Goal: Transaction & Acquisition: Purchase product/service

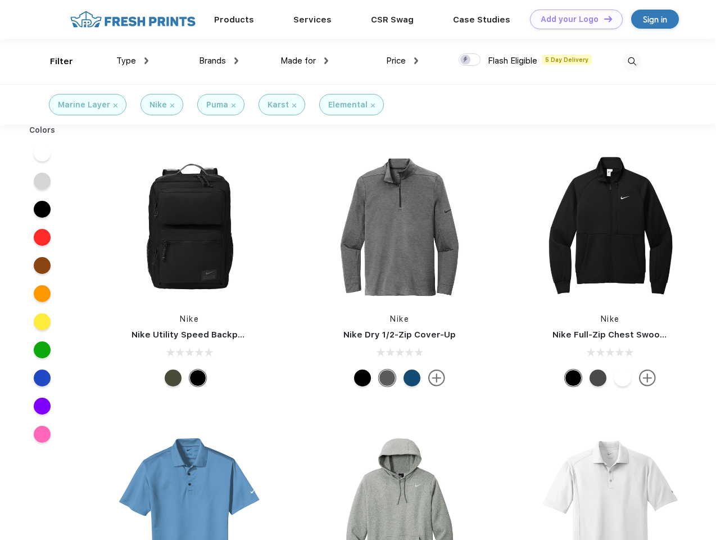
scroll to position [1, 0]
click at [572, 19] on link "Add your Logo Design Tool" at bounding box center [576, 20] width 93 height 20
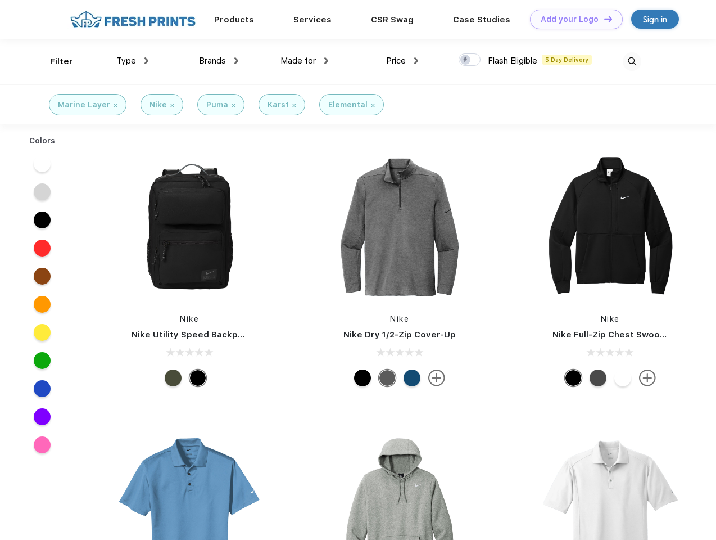
click at [0, 0] on div "Design Tool" at bounding box center [0, 0] width 0 height 0
click at [603, 19] on link "Add your Logo Design Tool" at bounding box center [576, 20] width 93 height 20
click at [54, 61] on div "Filter" at bounding box center [61, 61] width 23 height 13
click at [133, 61] on span "Type" at bounding box center [126, 61] width 20 height 10
click at [219, 61] on span "Brands" at bounding box center [212, 61] width 27 height 10
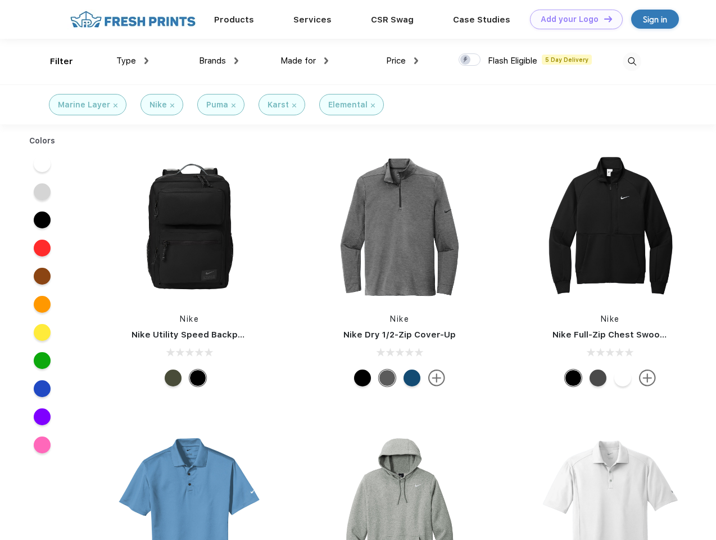
click at [305, 61] on span "Made for" at bounding box center [297, 61] width 35 height 10
click at [402, 61] on span "Price" at bounding box center [396, 61] width 20 height 10
click at [470, 60] on div at bounding box center [470, 59] width 22 height 12
click at [466, 60] on input "checkbox" at bounding box center [462, 56] width 7 height 7
click at [632, 61] on img at bounding box center [632, 61] width 19 height 19
